Goal: Check status

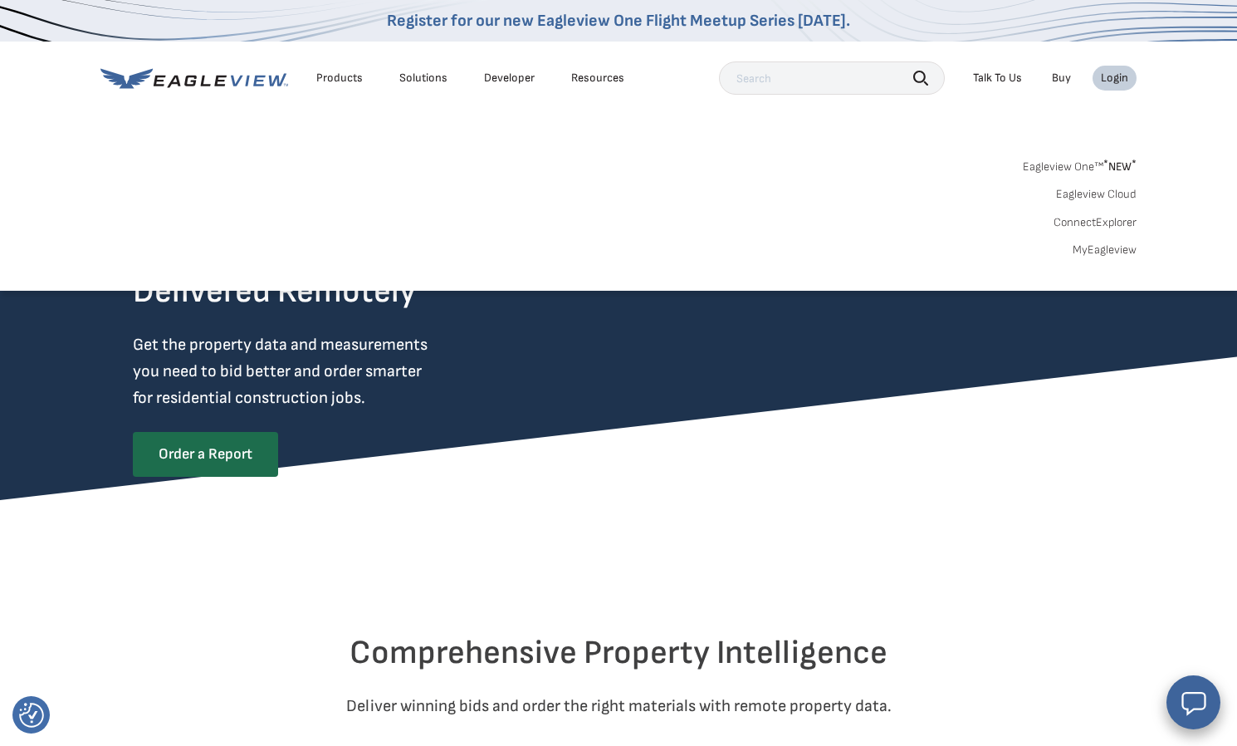
click at [1115, 241] on div "Eagleview One™ * NEW * Eagleview Cloud ConnectExplorer MyEagleview" at bounding box center [618, 205] width 1036 height 103
click at [1114, 243] on link "MyEagleview" at bounding box center [1105, 249] width 64 height 15
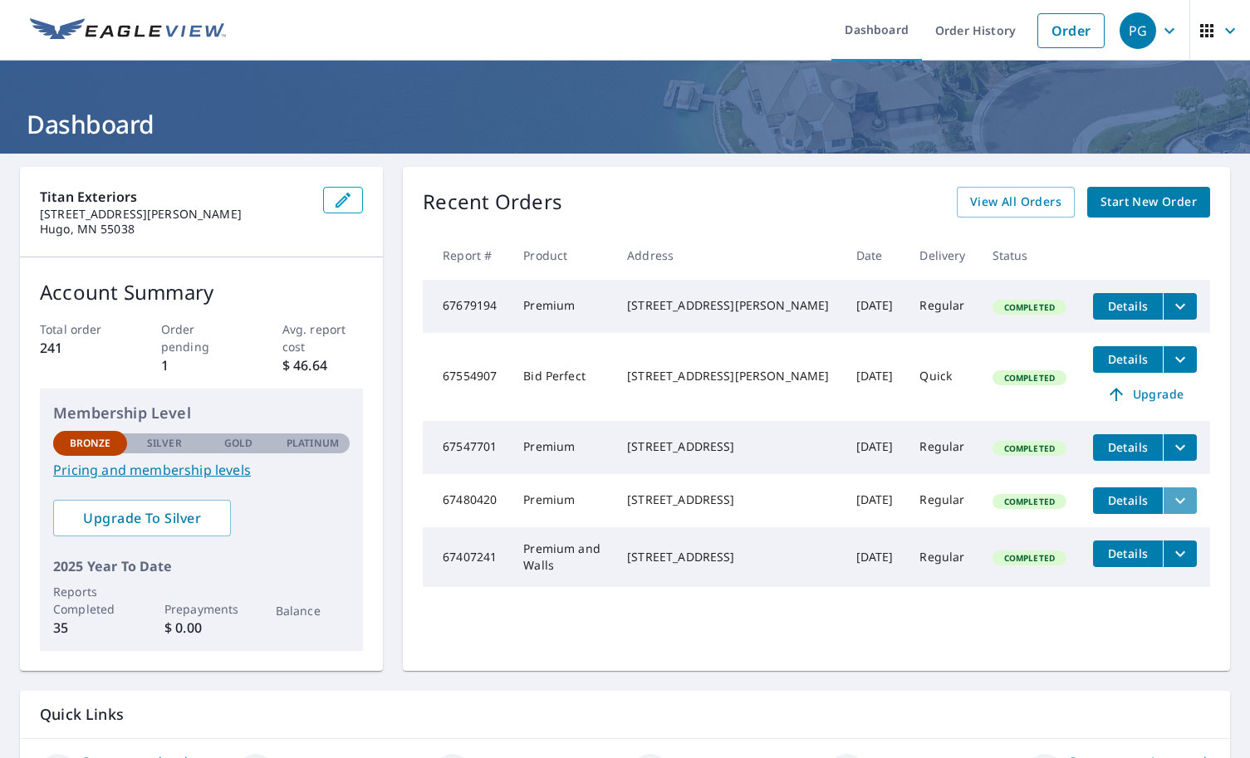
click at [1175, 503] on icon "filesDropdownBtn-67480420" at bounding box center [1180, 500] width 10 height 6
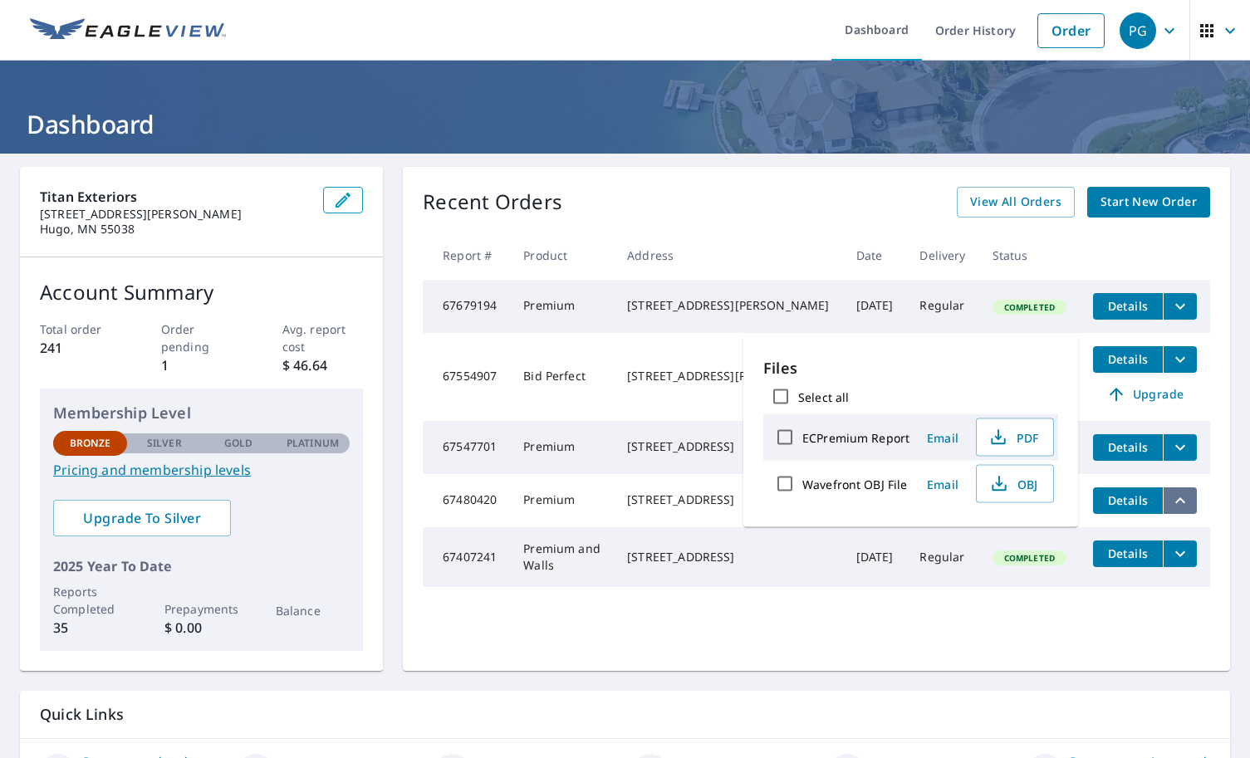
click at [1175, 503] on icon "filesDropdownBtn-67480420" at bounding box center [1180, 500] width 10 height 6
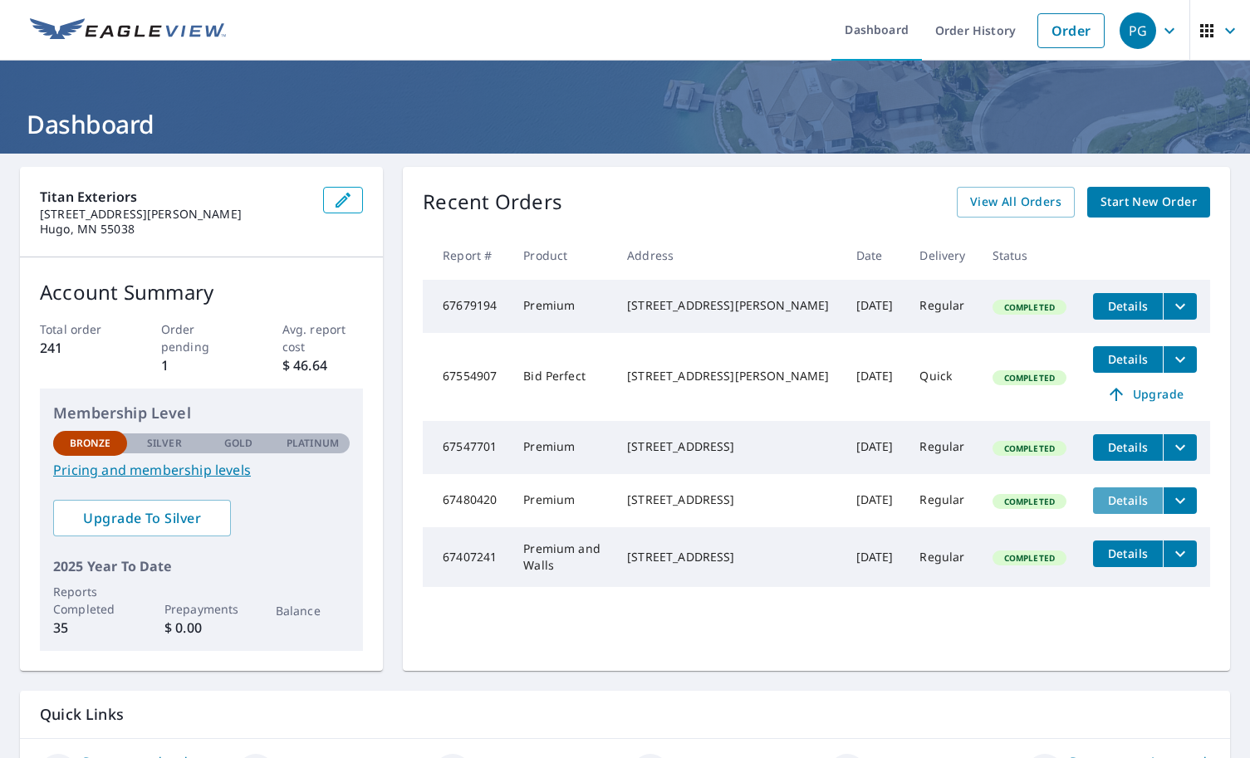
click at [1125, 508] on span "Details" at bounding box center [1128, 500] width 50 height 16
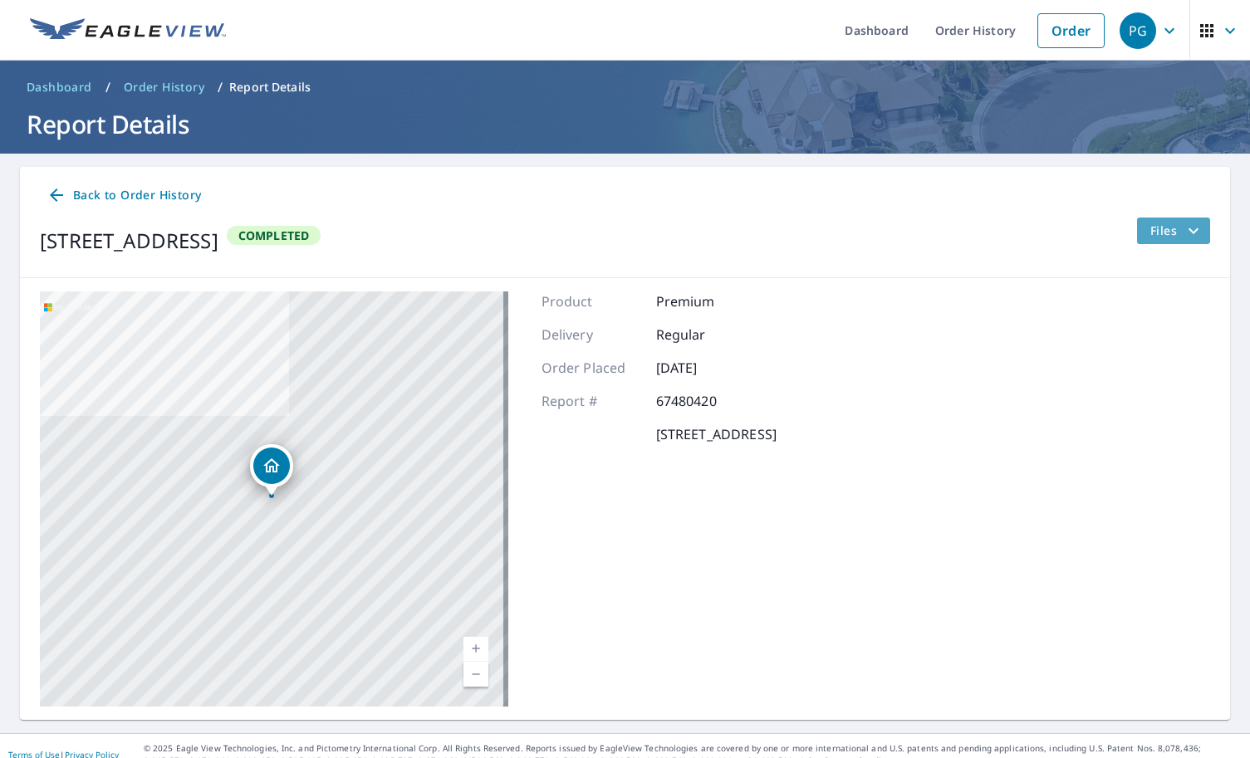
click at [1183, 233] on icon "filesDropdownBtn-67480420" at bounding box center [1193, 231] width 20 height 20
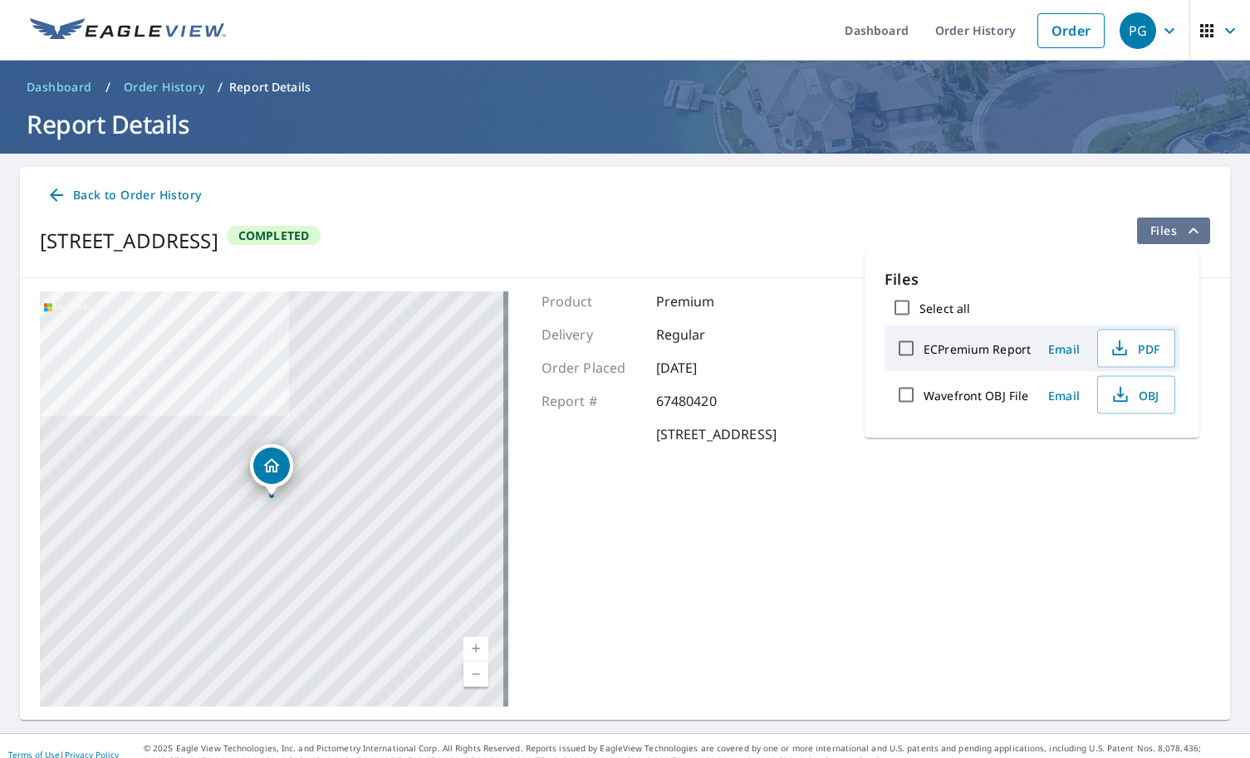
drag, startPoint x: 1173, startPoint y: 233, endPoint x: 1071, endPoint y: 246, distance: 102.9
click at [1183, 233] on icon "filesDropdownBtn-67480420" at bounding box center [1193, 231] width 20 height 20
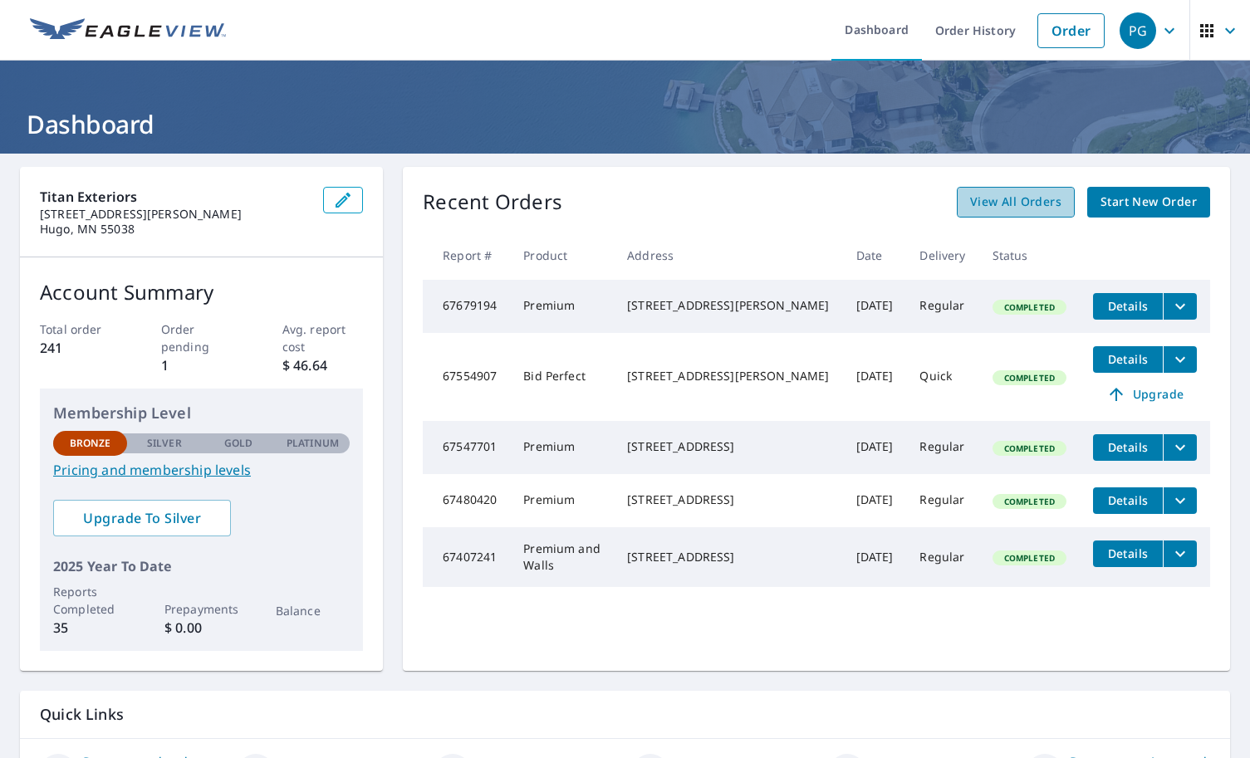
click at [1026, 199] on span "View All Orders" at bounding box center [1015, 202] width 91 height 21
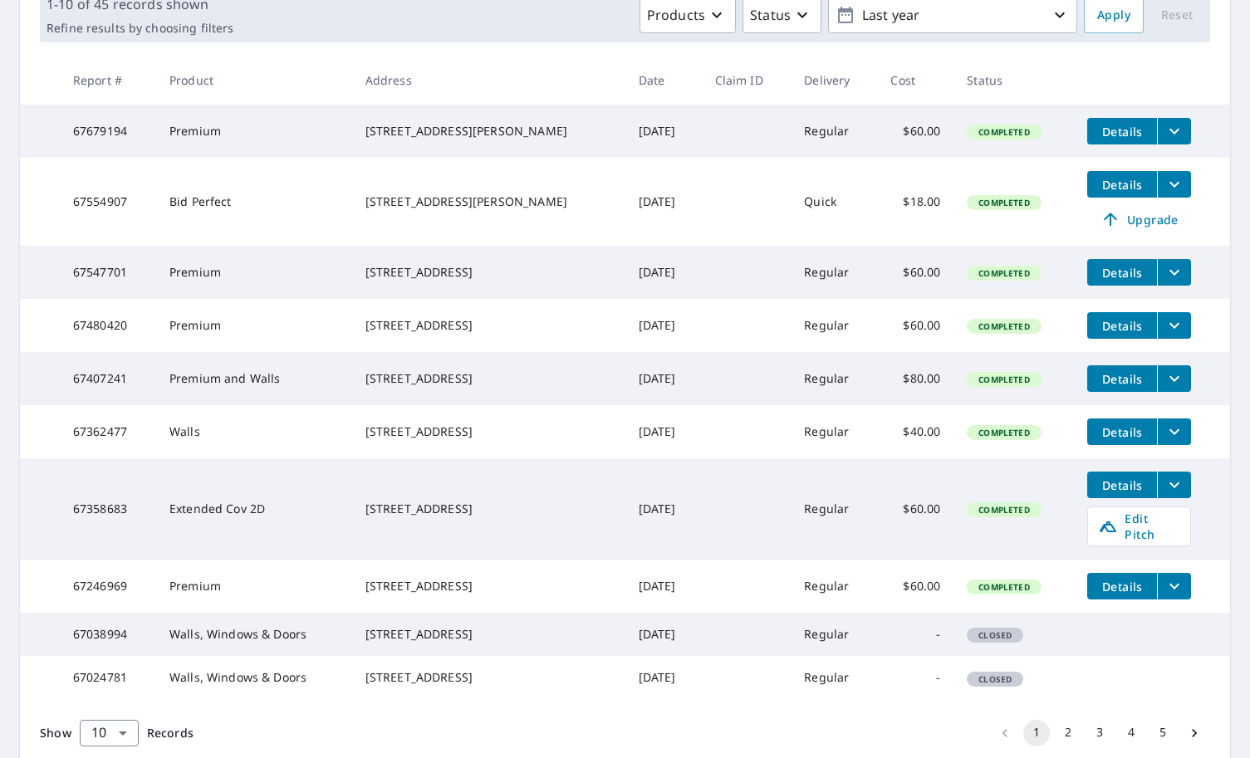
scroll to position [257, 0]
